Goal: Find specific page/section: Find specific page/section

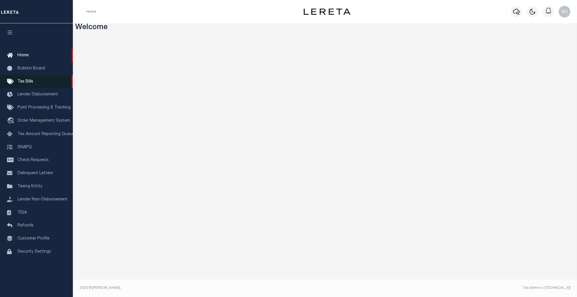
click at [28, 81] on span "Tax Bills" at bounding box center [25, 82] width 16 height 4
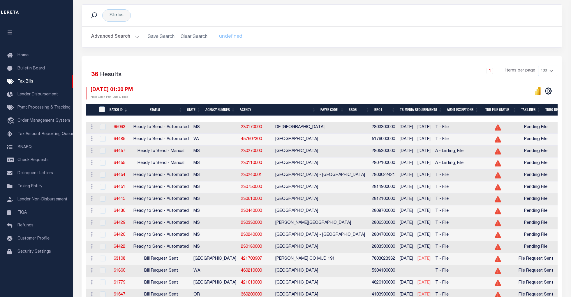
scroll to position [78, 0]
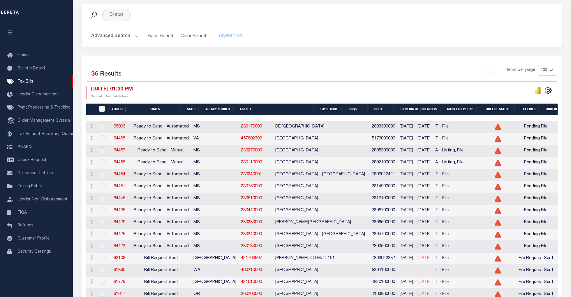
click at [218, 110] on th "Agency Number" at bounding box center [220, 109] width 34 height 12
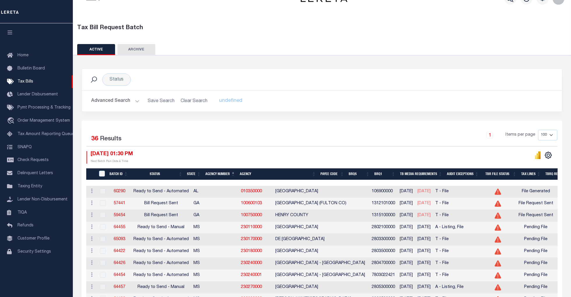
scroll to position [0, 0]
